Goal: Information Seeking & Learning: Check status

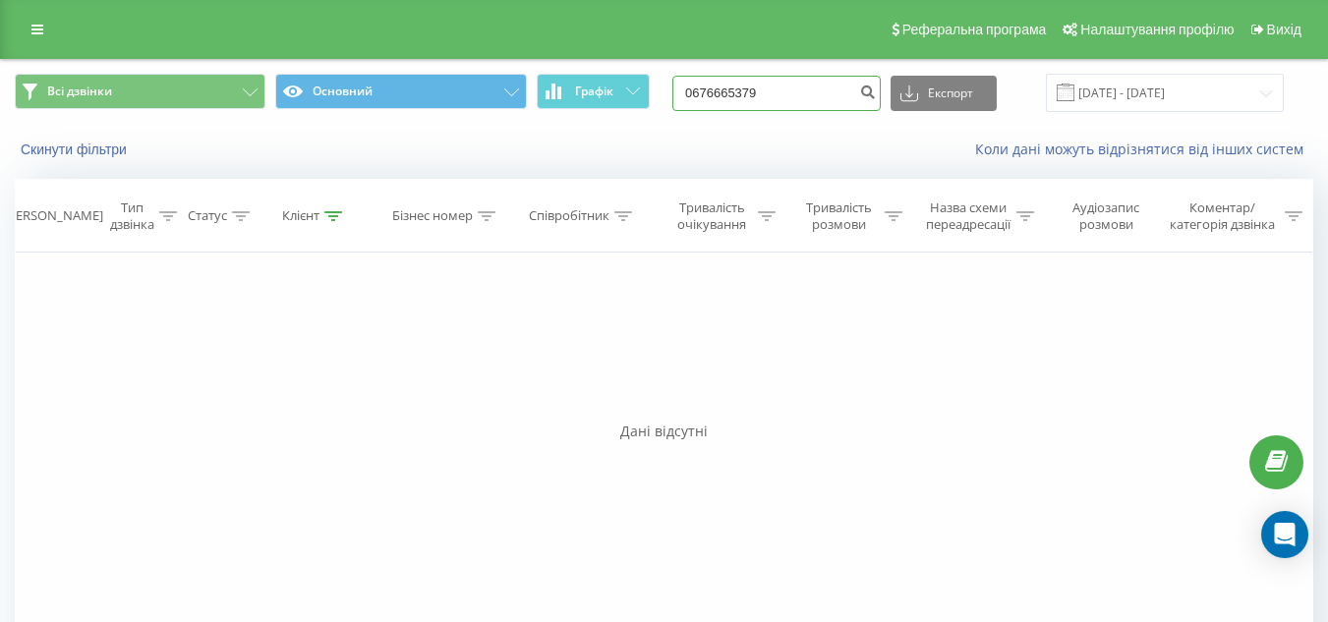
click at [784, 98] on input "0676665379" at bounding box center [776, 93] width 208 height 35
paste input "523199"
type input "0675231999"
click at [876, 87] on icon "submit" at bounding box center [867, 90] width 17 height 12
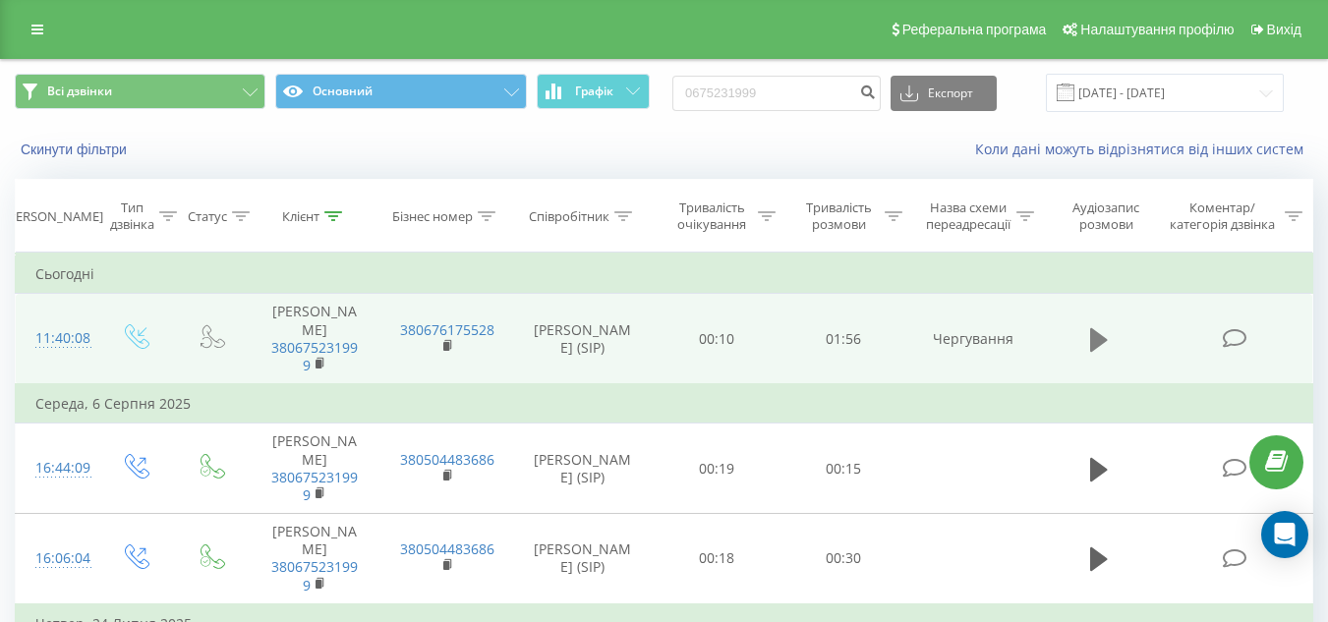
click at [1094, 342] on icon at bounding box center [1099, 340] width 18 height 28
